Goal: Check status: Check status

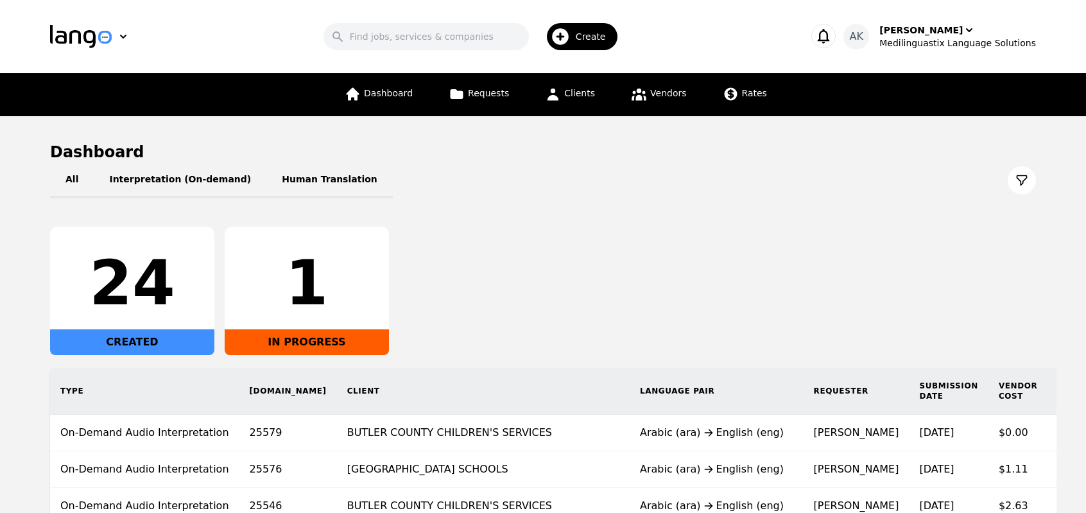
click at [18, 436] on main "Dashboard All Interpretation (On-demand) Human Translation 24 CREATED 1 IN PROG…" at bounding box center [543, 378] width 1086 height 525
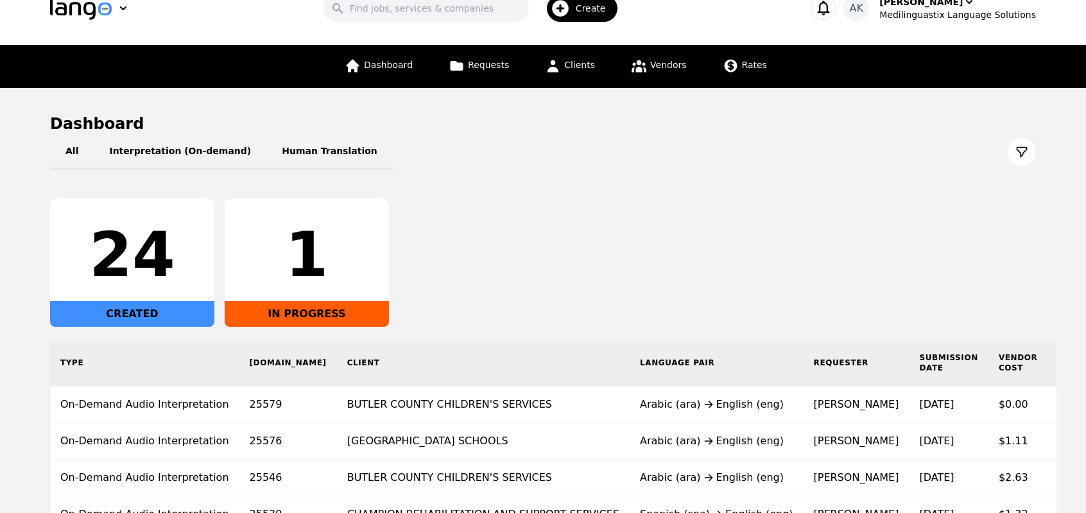
scroll to position [26, 0]
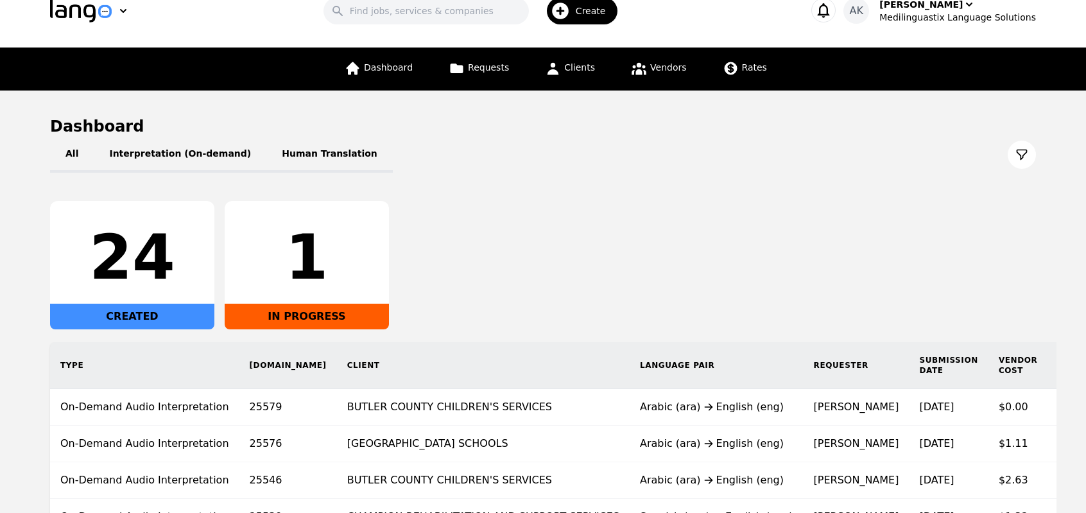
click at [18, 436] on main "Dashboard All Interpretation (On-demand) Human Translation 24 CREATED 1 IN PROG…" at bounding box center [543, 353] width 1086 height 525
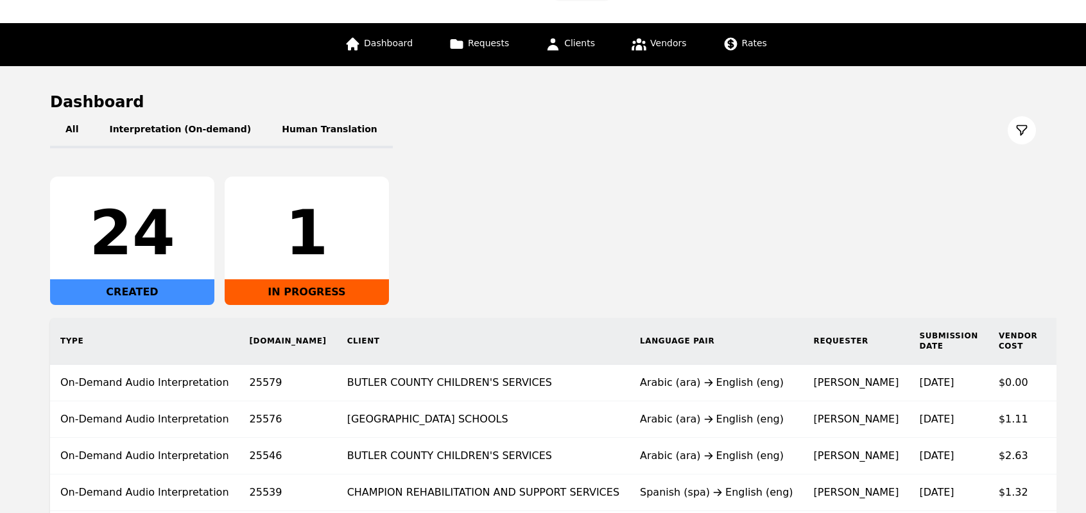
scroll to position [51, 0]
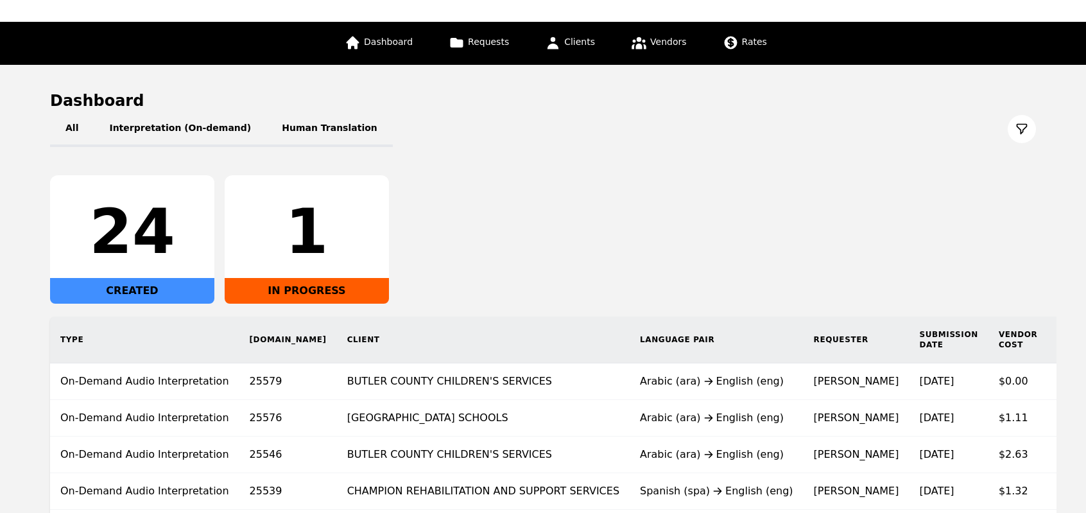
click at [881, 216] on div "24 CREATED 1 IN PROGRESS" at bounding box center [543, 239] width 986 height 128
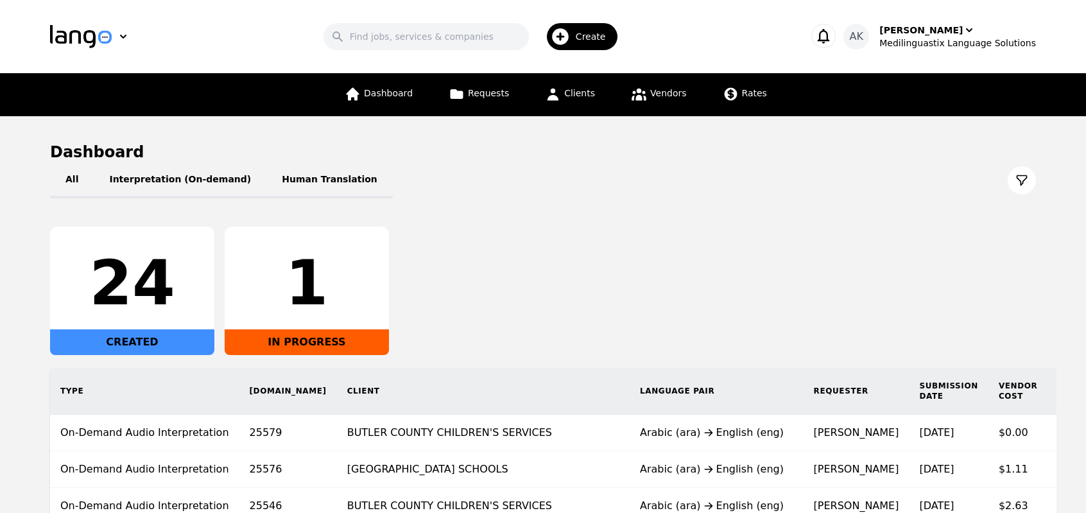
click at [528, 255] on div "24 CREATED 1 IN PROGRESS" at bounding box center [543, 291] width 986 height 128
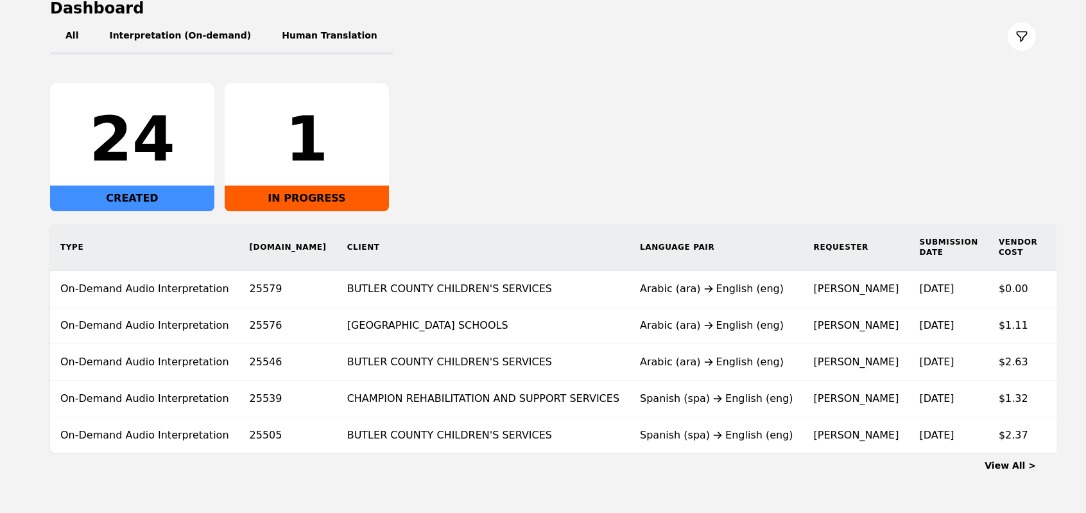
scroll to position [118, 0]
